Goal: Transaction & Acquisition: Purchase product/service

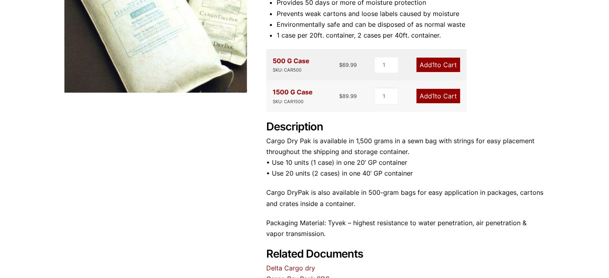
scroll to position [160, 0]
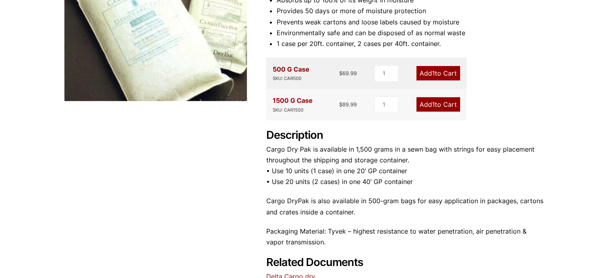
drag, startPoint x: 325, startPoint y: 169, endPoint x: 504, endPoint y: 123, distance: 184.5
click at [504, 123] on div "Product Features Ship goods without the threat of "Container Rain" Inhibits for…" at bounding box center [405, 126] width 279 height 336
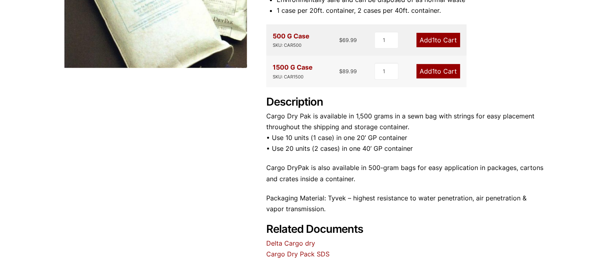
scroll to position [200, 0]
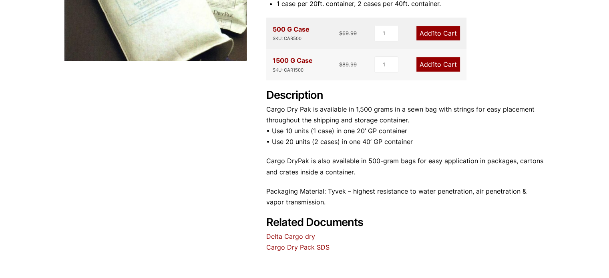
drag, startPoint x: 323, startPoint y: 223, endPoint x: 458, endPoint y: 161, distance: 148.3
click at [458, 161] on p "Cargo DryPak is also available in 500-gram bags for easy application in package…" at bounding box center [405, 167] width 279 height 22
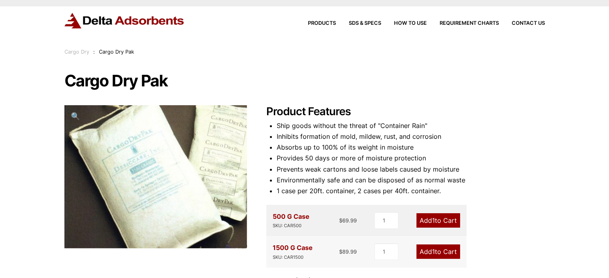
scroll to position [0, 0]
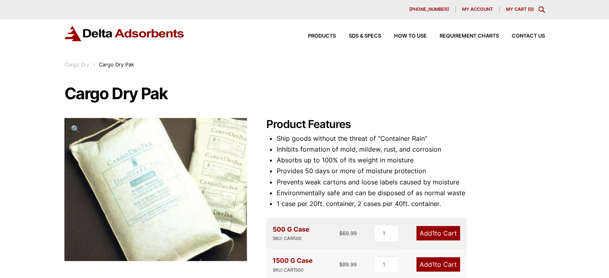
click at [390, 98] on h1 "Cargo Dry Pak" at bounding box center [305, 93] width 481 height 17
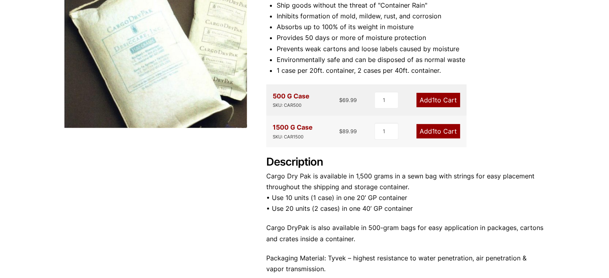
scroll to position [120, 0]
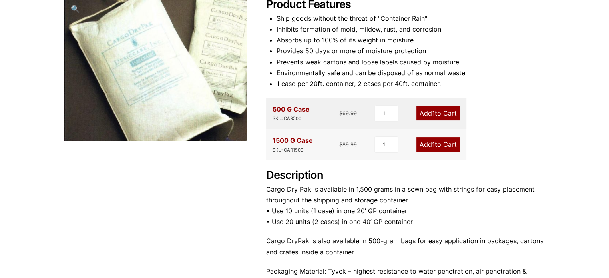
click at [335, 50] on li "Provides 50 days or more of moisture protection" at bounding box center [411, 51] width 268 height 11
click at [543, 111] on div "Product Features Ship goods without the threat of "Container Rain" Inhibits for…" at bounding box center [405, 166] width 279 height 336
click at [390, 147] on input "1" at bounding box center [387, 144] width 24 height 17
click at [394, 142] on input "2" at bounding box center [387, 144] width 24 height 17
click at [394, 142] on input "3" at bounding box center [386, 144] width 24 height 17
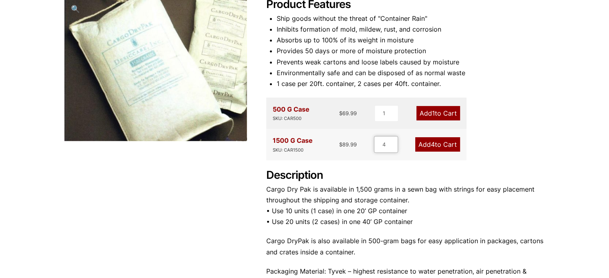
click at [394, 142] on input "4" at bounding box center [386, 144] width 24 height 17
click at [394, 142] on input "5" at bounding box center [386, 144] width 24 height 17
click at [394, 142] on input "6" at bounding box center [386, 144] width 24 height 17
click at [394, 142] on input "7" at bounding box center [386, 144] width 24 height 17
click at [394, 142] on input "8" at bounding box center [386, 144] width 24 height 17
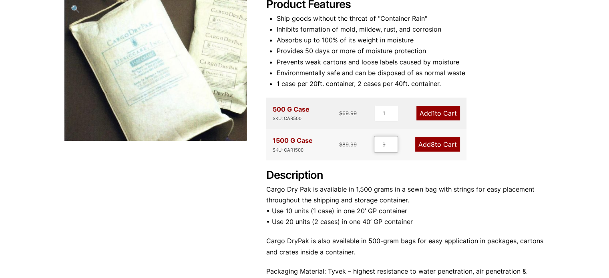
click at [394, 142] on input "9" at bounding box center [386, 144] width 24 height 17
click at [394, 142] on input "10" at bounding box center [385, 144] width 24 height 17
click at [394, 142] on input "11" at bounding box center [385, 144] width 24 height 17
click at [394, 142] on input "12" at bounding box center [385, 144] width 24 height 17
click at [394, 142] on input "13" at bounding box center [385, 144] width 24 height 17
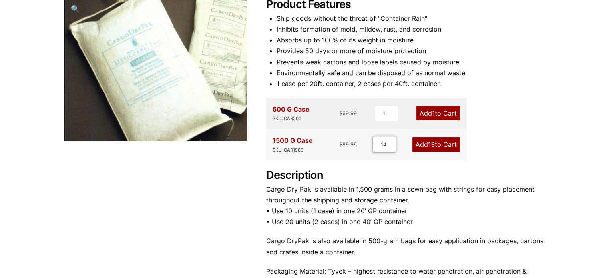
click at [394, 142] on input "14" at bounding box center [385, 144] width 24 height 17
click at [394, 142] on input "15" at bounding box center [385, 144] width 24 height 17
click at [394, 142] on input "16" at bounding box center [385, 144] width 24 height 17
click at [394, 142] on input "17" at bounding box center [385, 144] width 24 height 17
click at [394, 144] on input "18" at bounding box center [385, 144] width 24 height 17
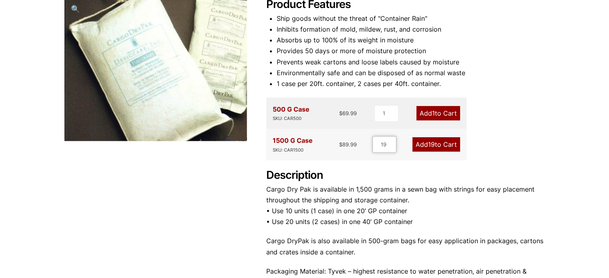
type input "19"
click at [394, 143] on input "19" at bounding box center [385, 144] width 24 height 17
click at [434, 144] on span "19" at bounding box center [431, 145] width 7 height 8
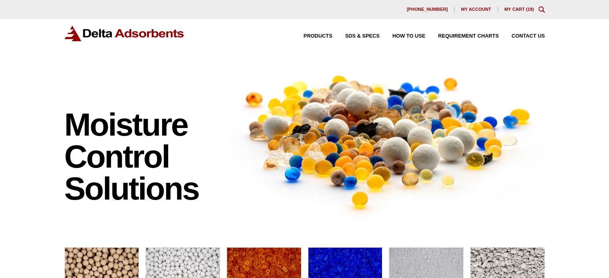
click at [321, 41] on div "Products SDS & SPECS How to Use Requirement Charts Contact Us" at bounding box center [418, 36] width 261 height 12
click at [513, 8] on link "My Cart ( 19 )" at bounding box center [520, 9] width 30 height 5
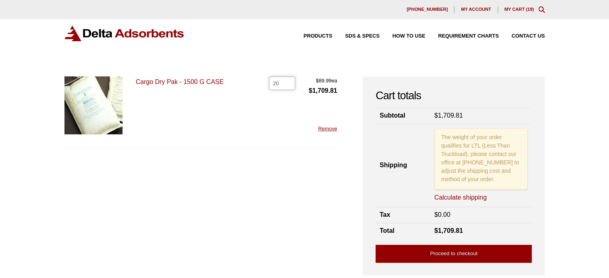
type input "20"
click at [289, 81] on input "20" at bounding box center [282, 84] width 26 height 14
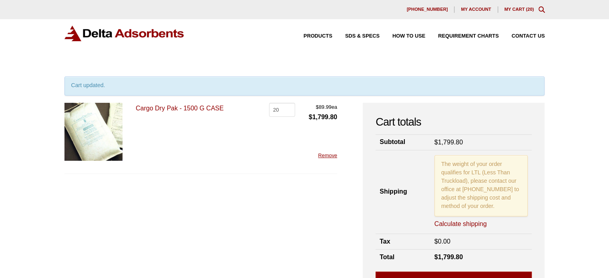
drag, startPoint x: 301, startPoint y: 116, endPoint x: 524, endPoint y: 113, distance: 223.2
click at [526, 113] on div "Cart totals Subtotal $ 1,799.80 Shipping The weight of your order qualifies for…" at bounding box center [454, 203] width 182 height 200
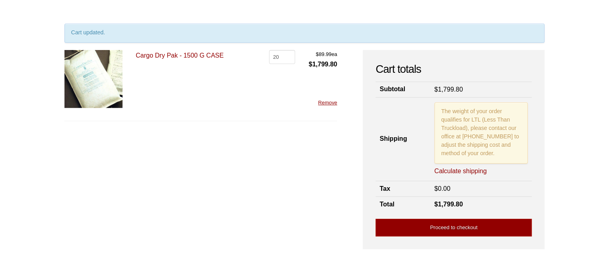
scroll to position [96, 0]
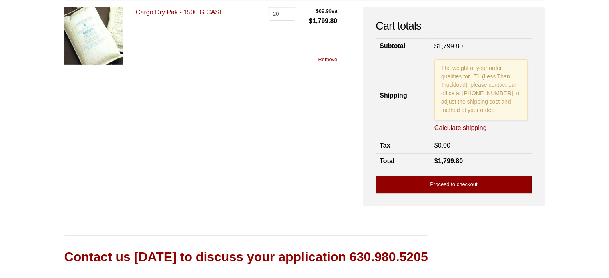
click at [404, 180] on link "Proceed to checkout" at bounding box center [454, 185] width 156 height 18
